Goal: Task Accomplishment & Management: Use online tool/utility

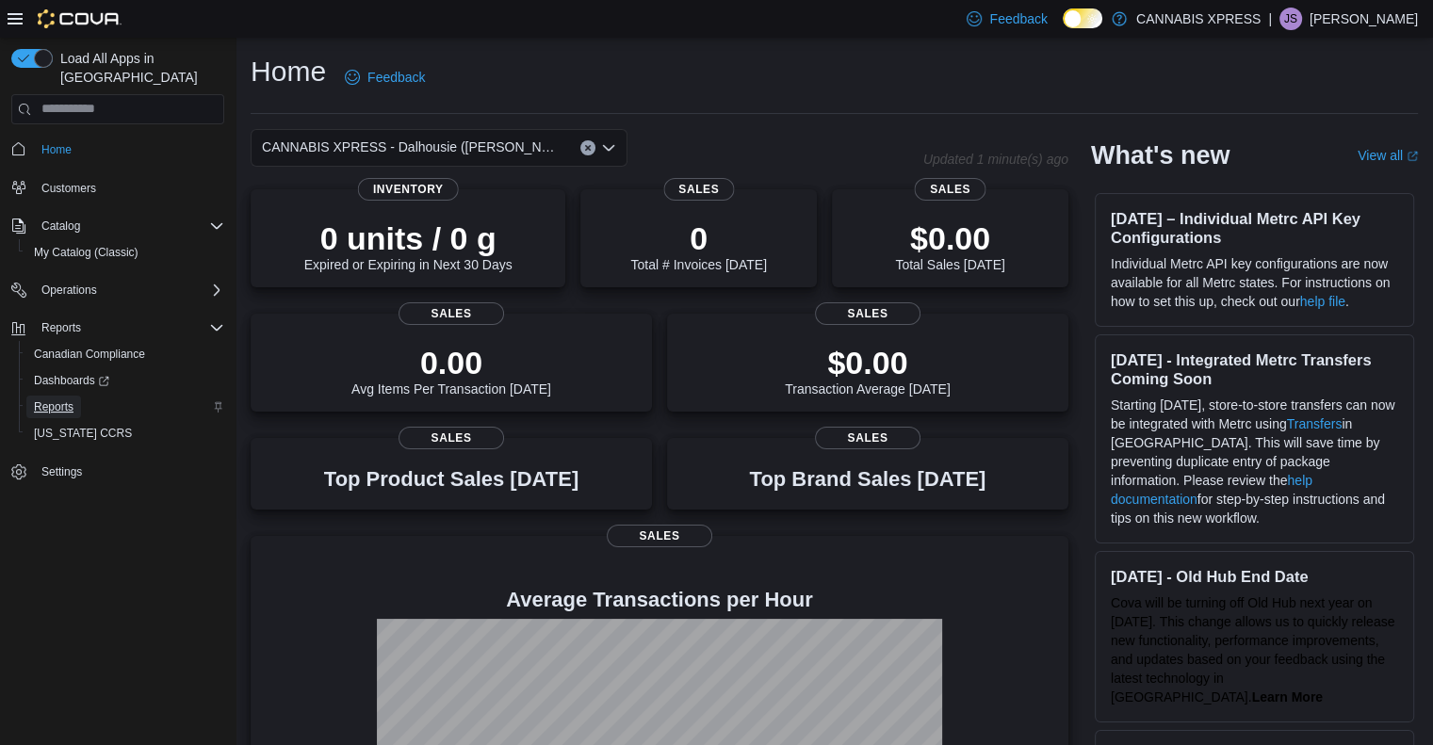
click at [64, 400] on span "Reports" at bounding box center [54, 407] width 40 height 15
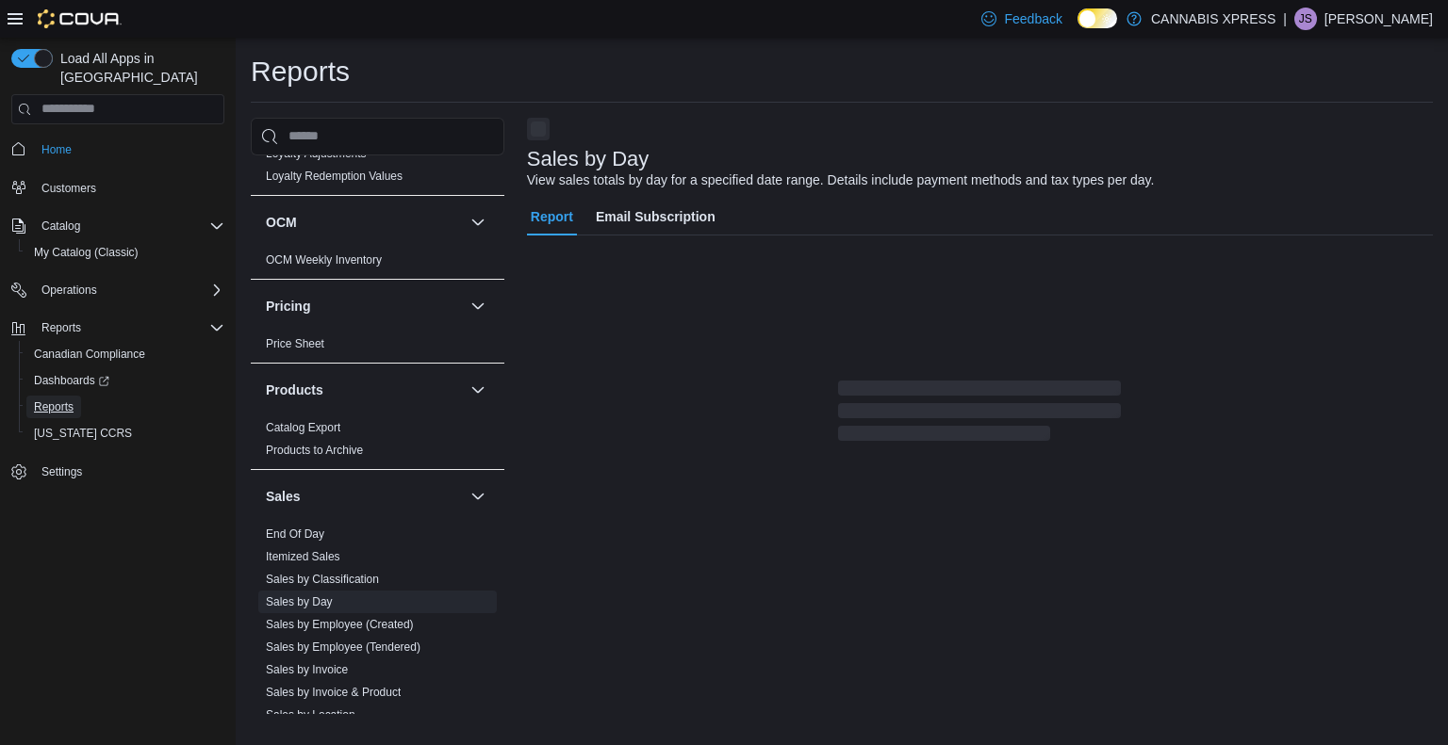
scroll to position [1233, 0]
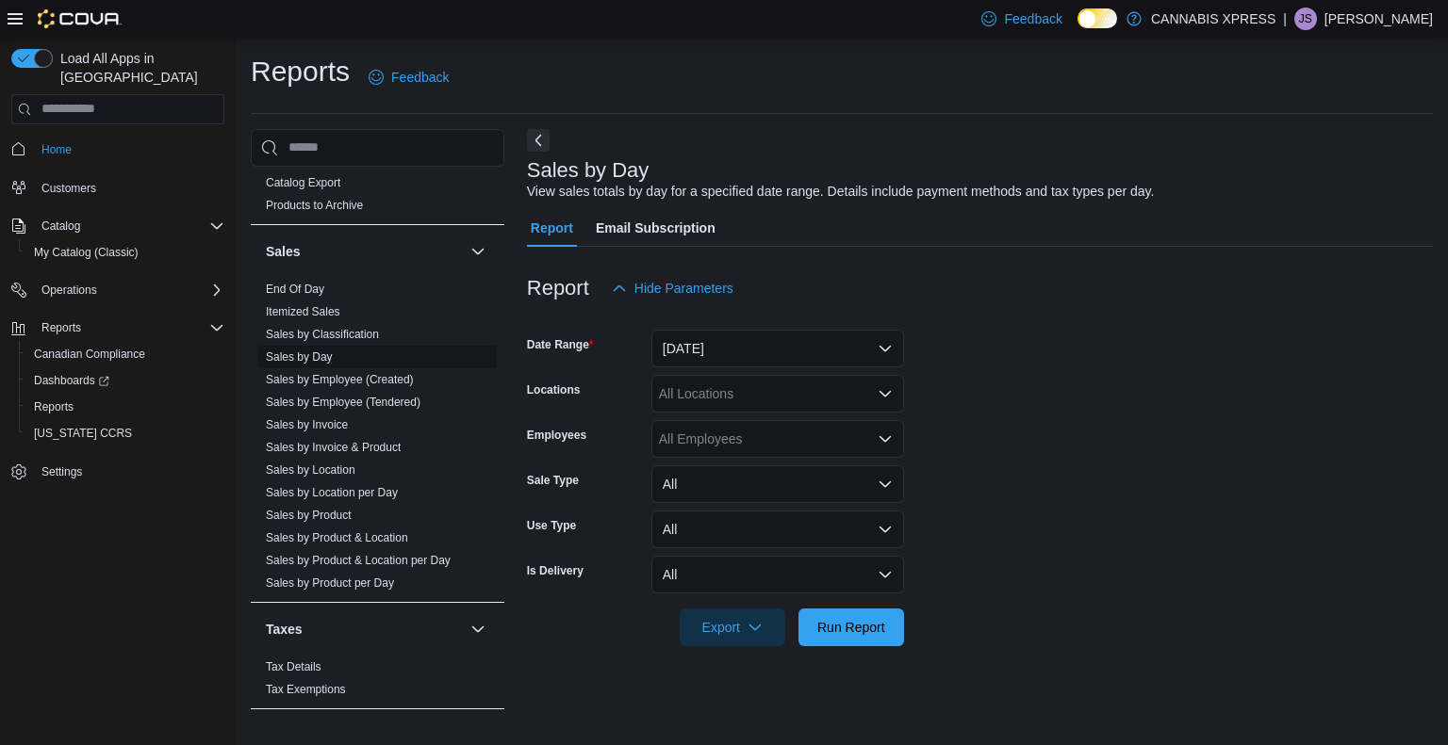
click at [335, 357] on span "Sales by Day" at bounding box center [377, 357] width 238 height 23
click at [833, 372] on form "Date Range [DATE] Locations All Locations Employees All Employees Sale Type All…" at bounding box center [980, 476] width 906 height 339
click at [832, 382] on div "All Locations" at bounding box center [777, 394] width 253 height 38
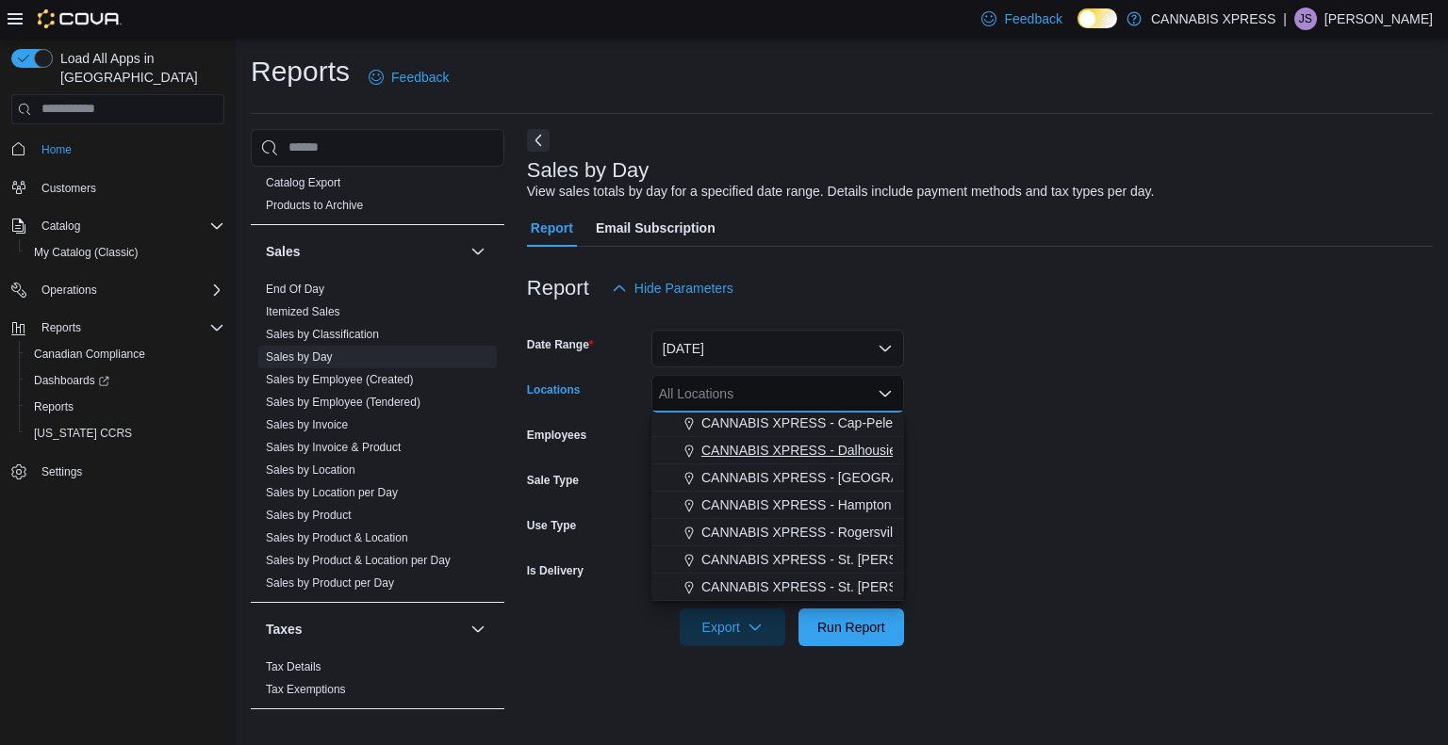
click at [848, 455] on span "CANNABIS XPRESS - Dalhousie ([PERSON_NAME][GEOGRAPHIC_DATA])" at bounding box center [927, 450] width 453 height 19
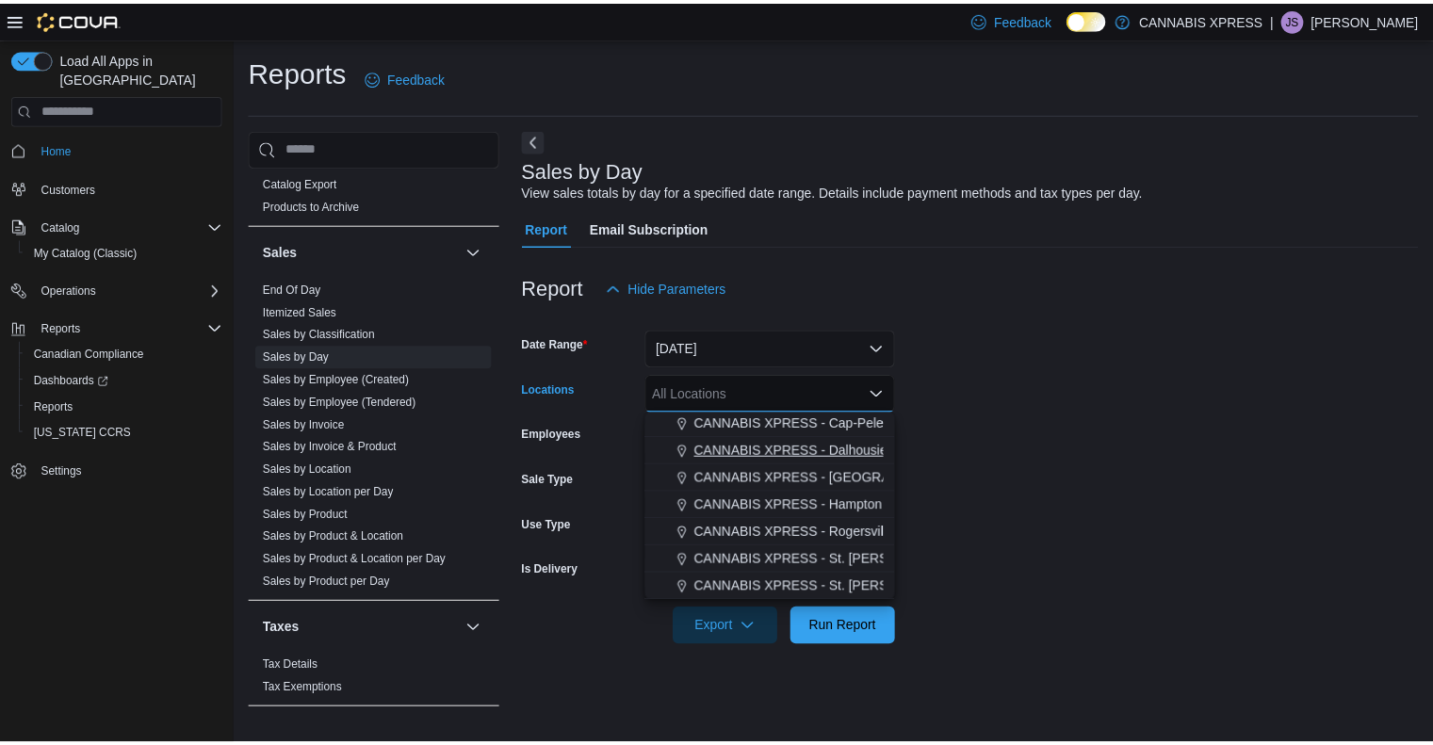
scroll to position [440, 0]
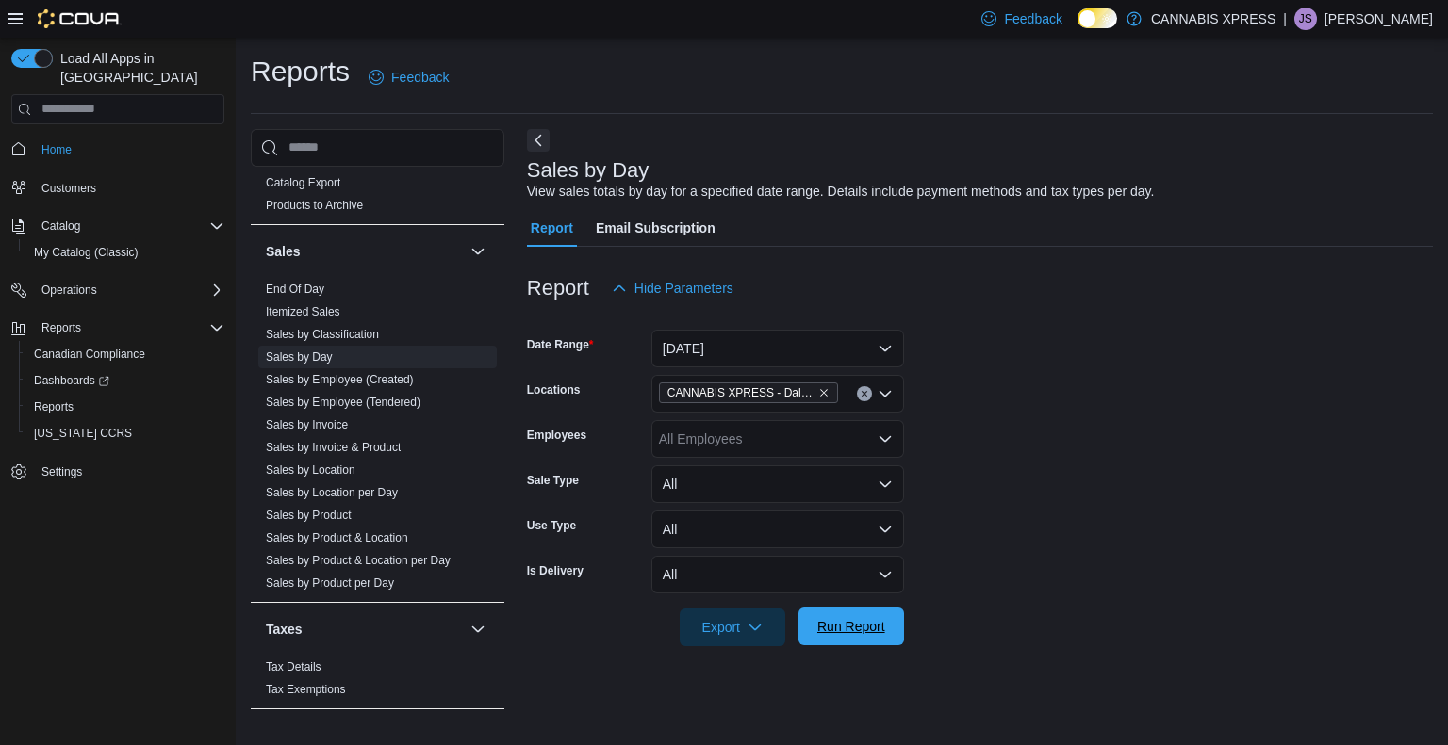
click at [875, 635] on span "Run Report" at bounding box center [851, 626] width 68 height 19
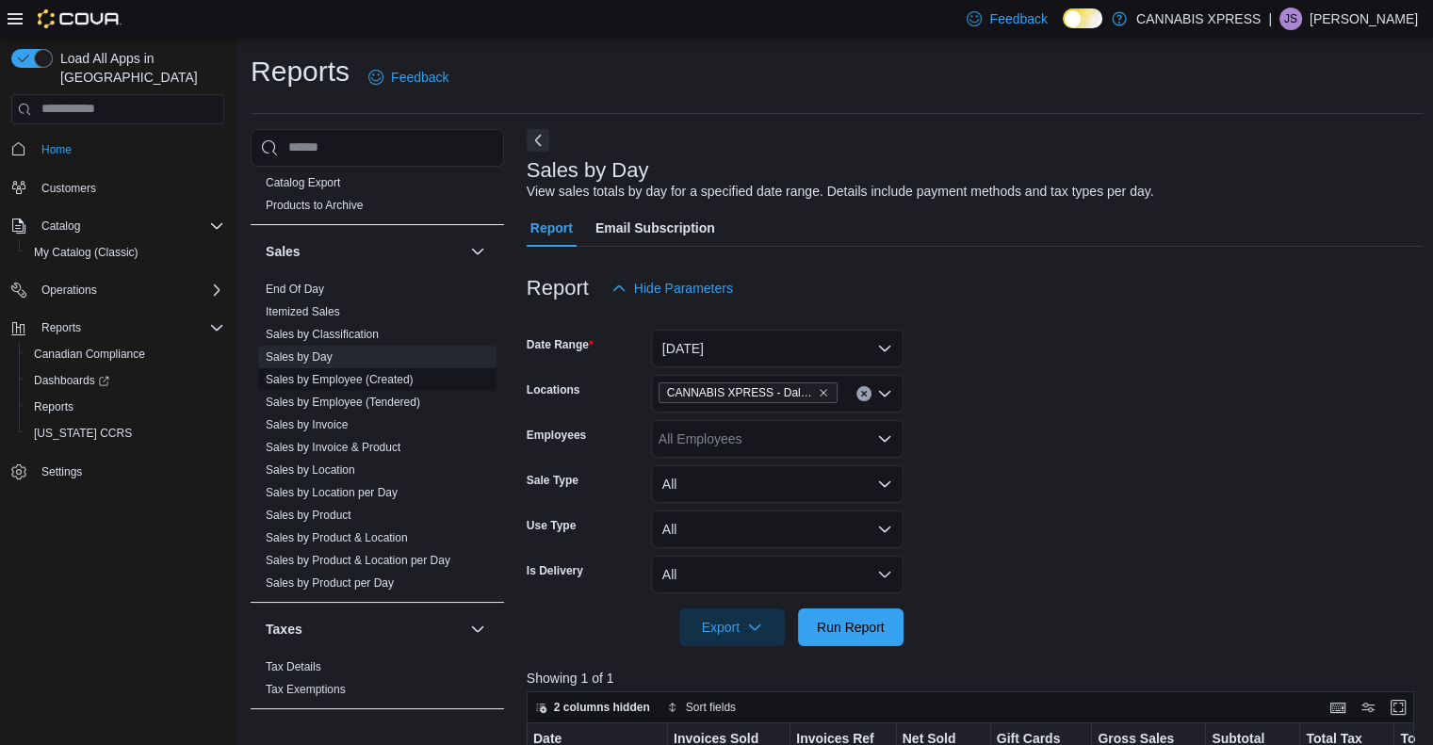
click at [367, 376] on link "Sales by Employee (Created)" at bounding box center [340, 379] width 148 height 13
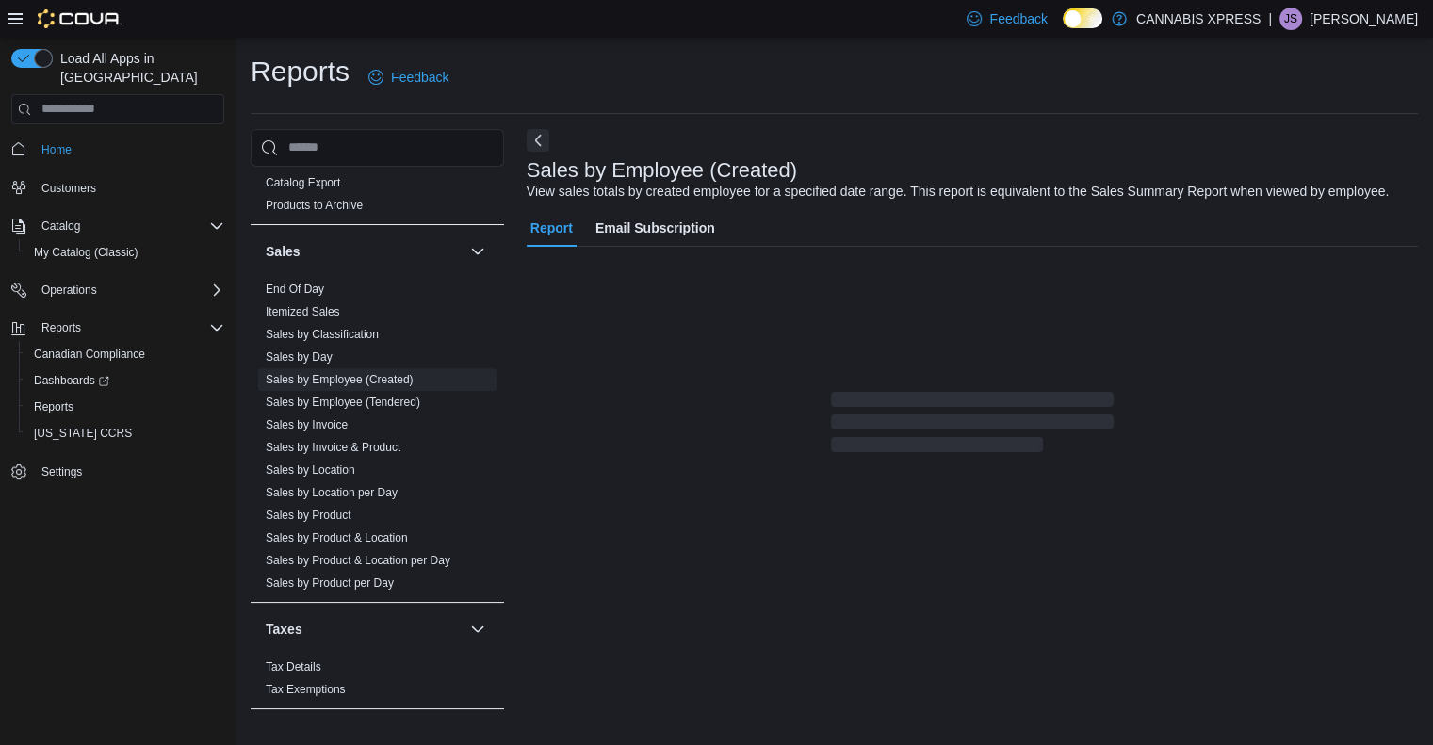
scroll to position [28, 0]
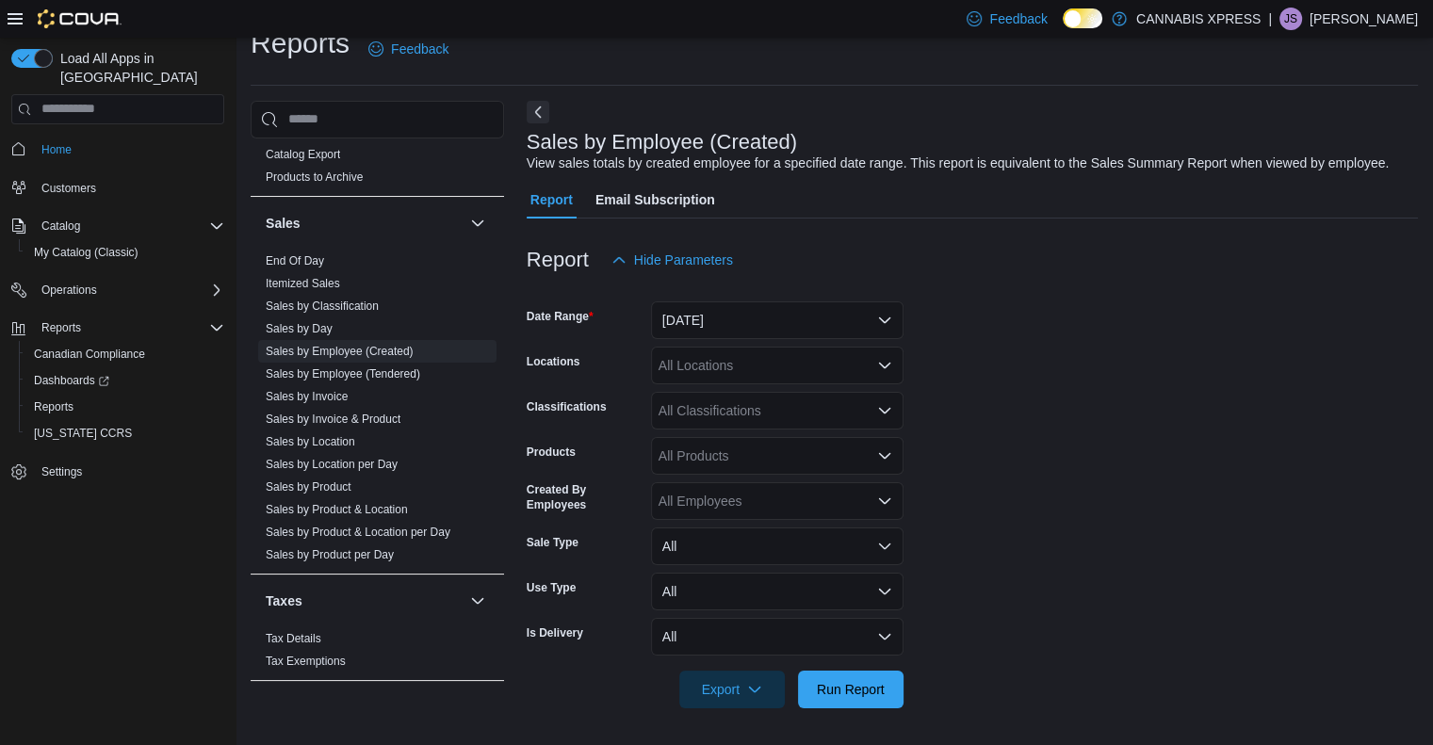
click at [806, 344] on form "Date Range [DATE] Locations All Locations Classifications All Classifications P…" at bounding box center [973, 494] width 892 height 430
click at [806, 362] on div "All Locations" at bounding box center [777, 366] width 253 height 38
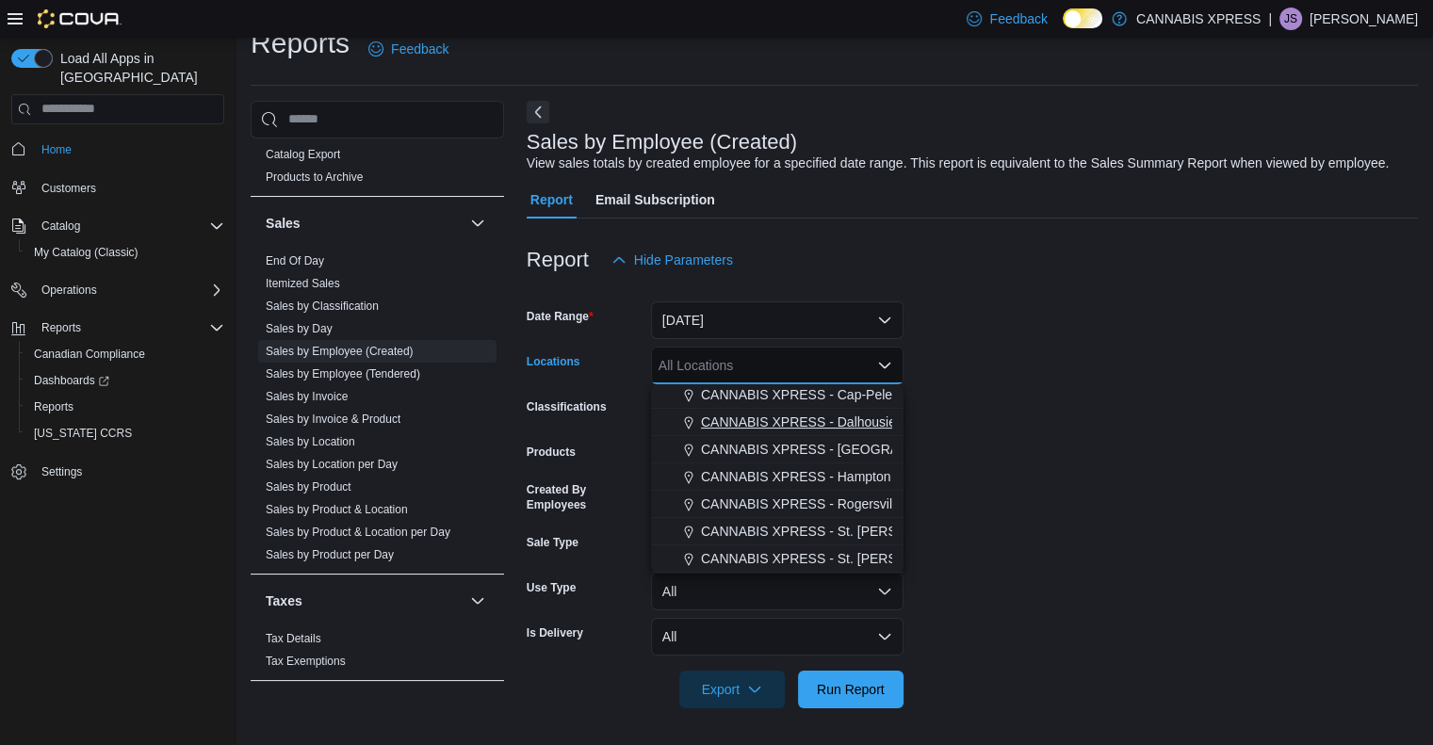
click at [836, 426] on span "CANNABIS XPRESS - Dalhousie ([PERSON_NAME][GEOGRAPHIC_DATA])" at bounding box center [927, 422] width 453 height 19
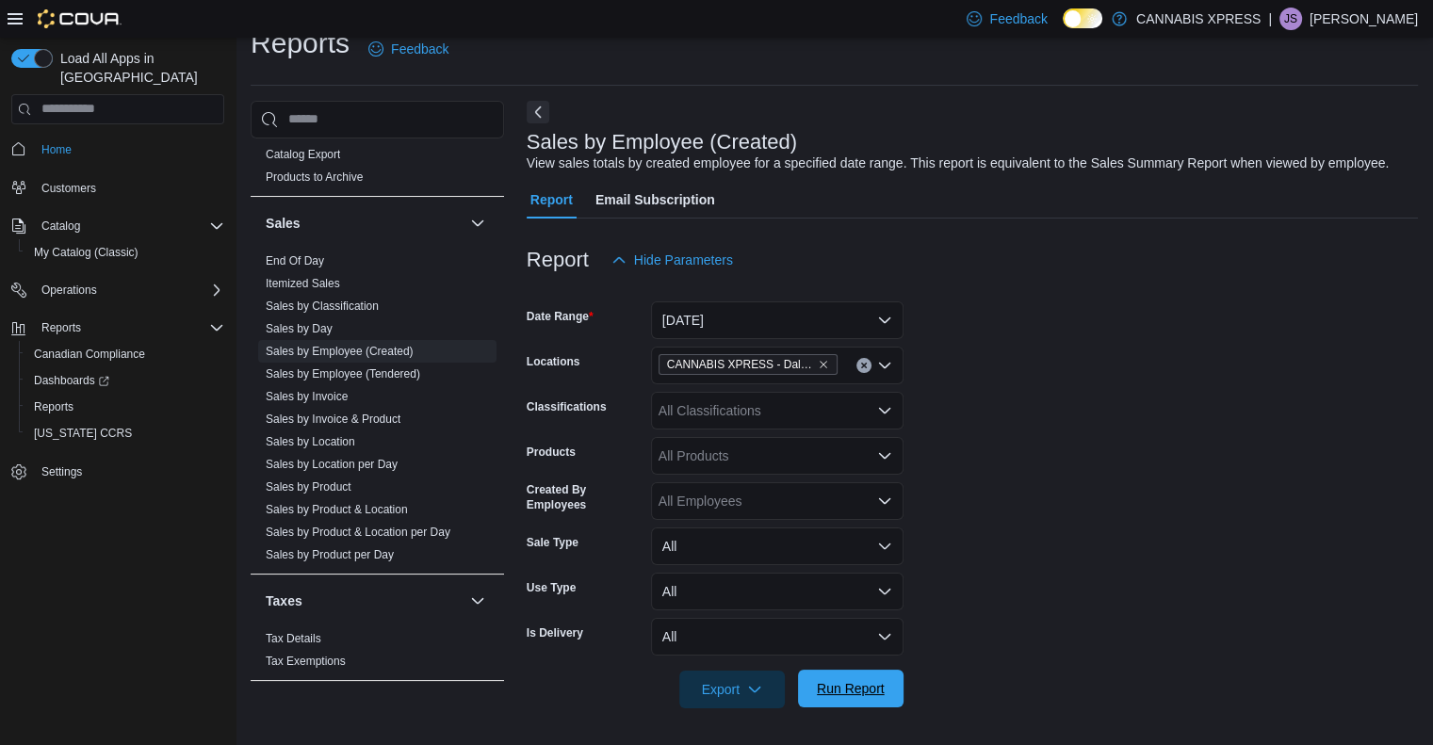
click at [841, 682] on span "Run Report" at bounding box center [851, 689] width 68 height 19
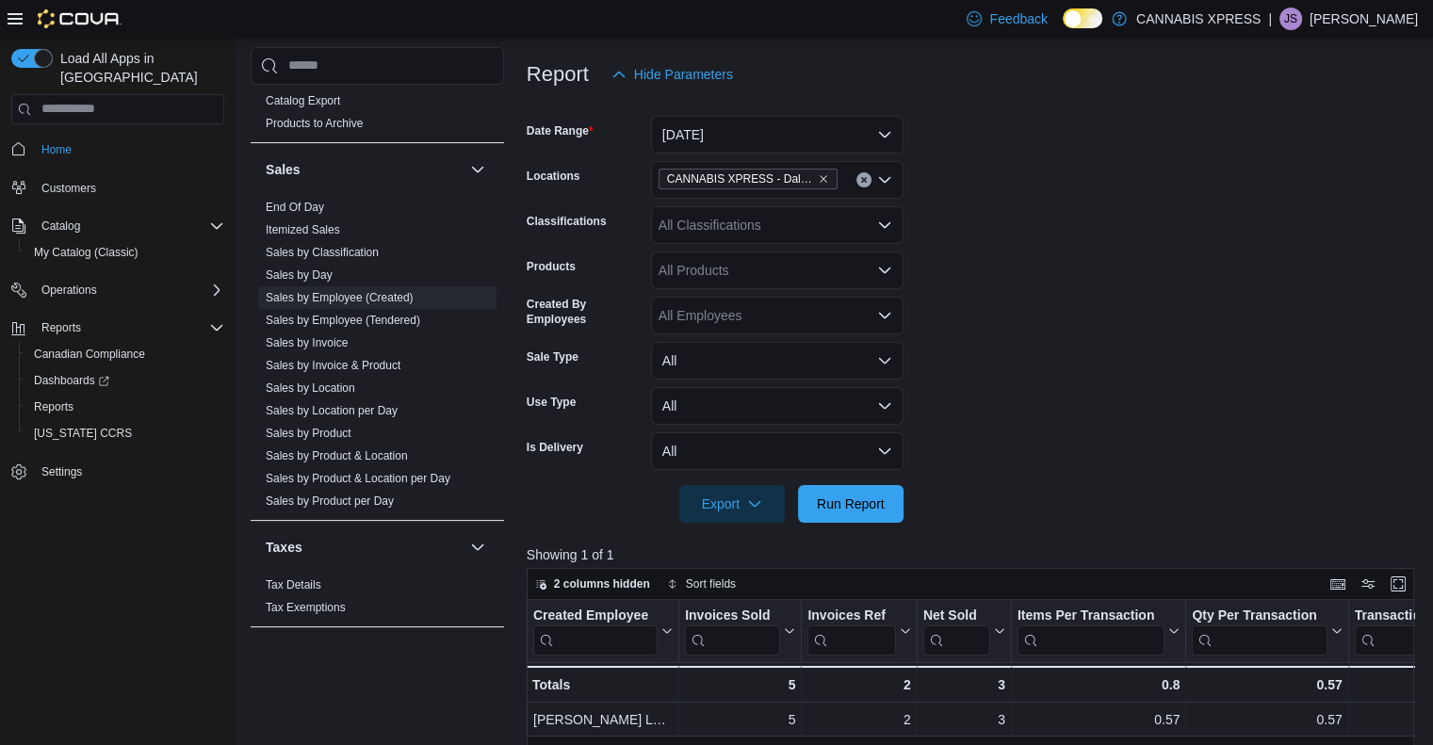
scroll to position [28, 0]
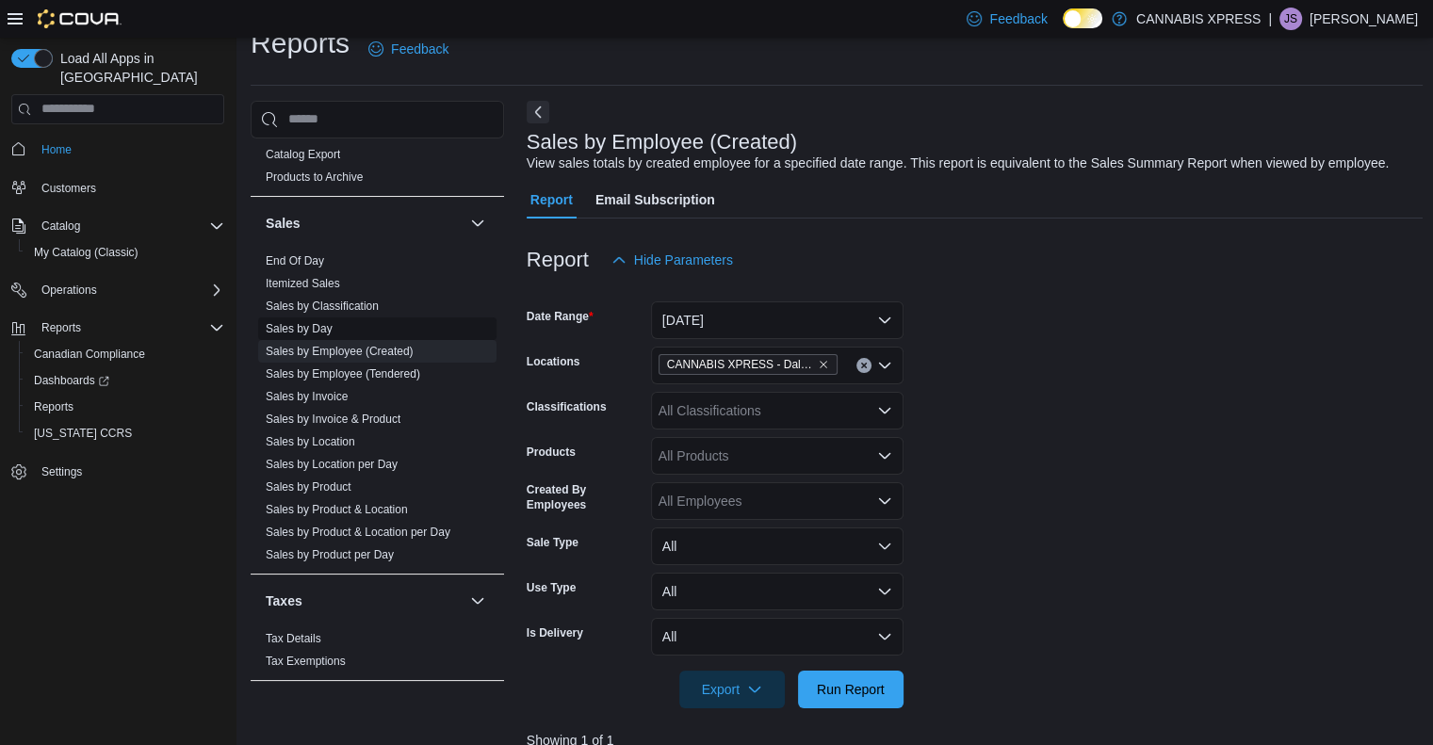
click at [316, 332] on link "Sales by Day" at bounding box center [299, 328] width 67 height 13
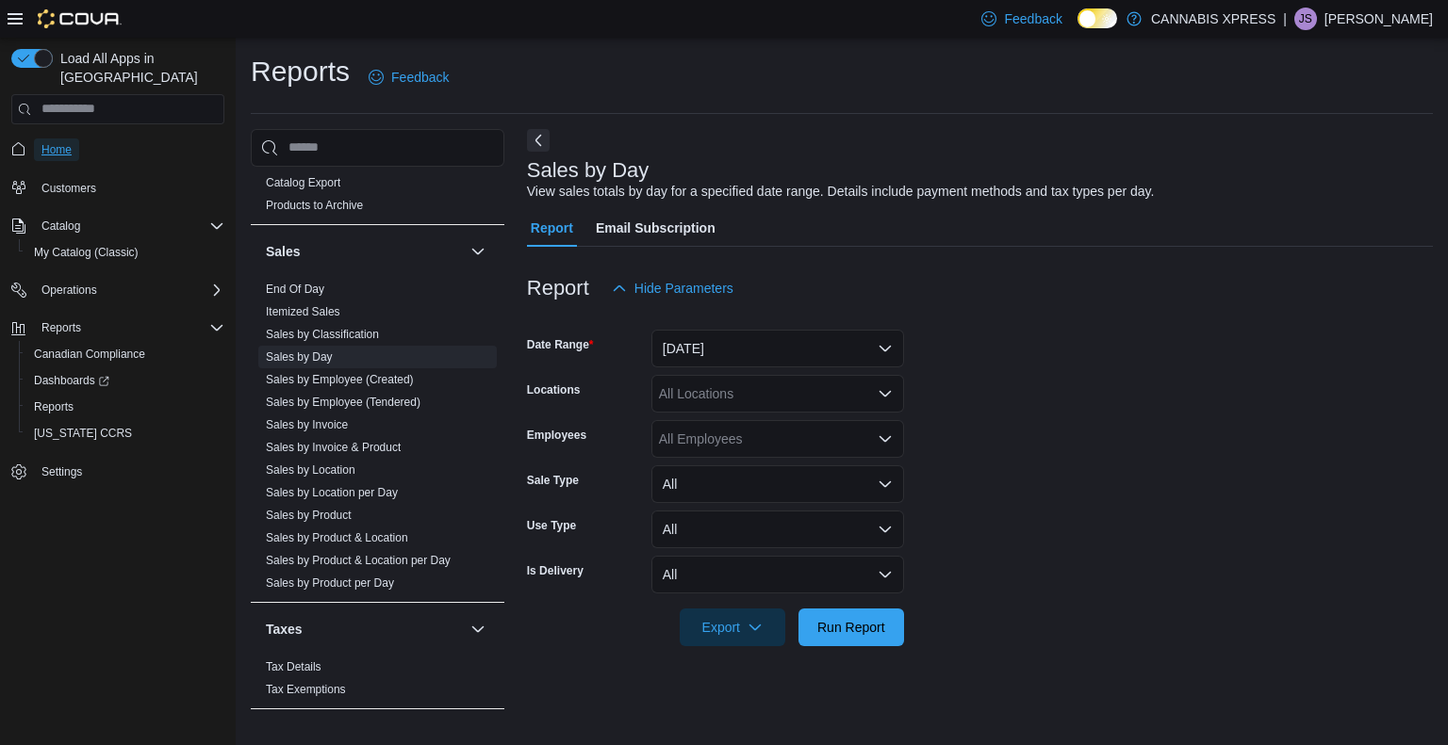
click at [66, 142] on span "Home" at bounding box center [56, 149] width 30 height 15
